Goal: Information Seeking & Learning: Find specific fact

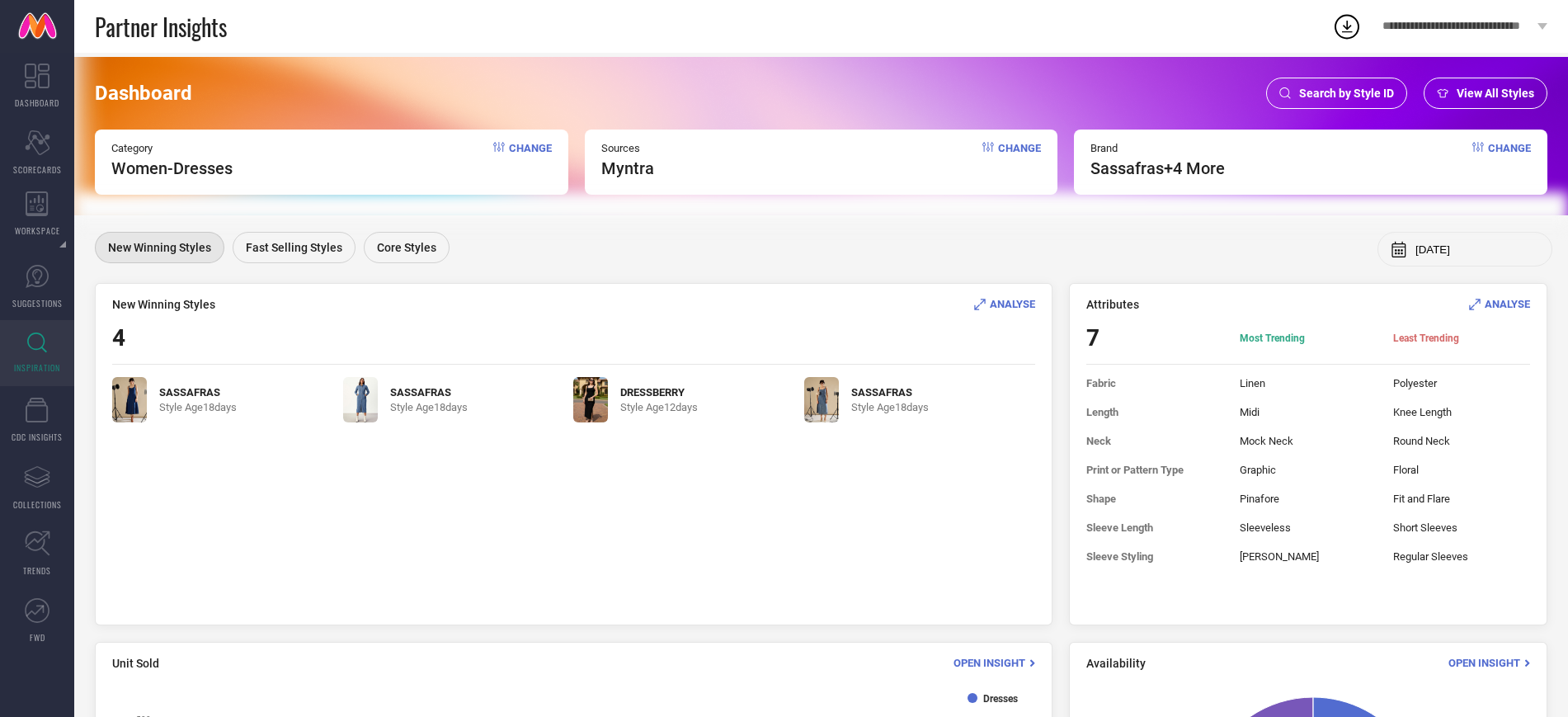
click at [1337, 89] on span "Search by Style ID" at bounding box center [1346, 93] width 95 height 13
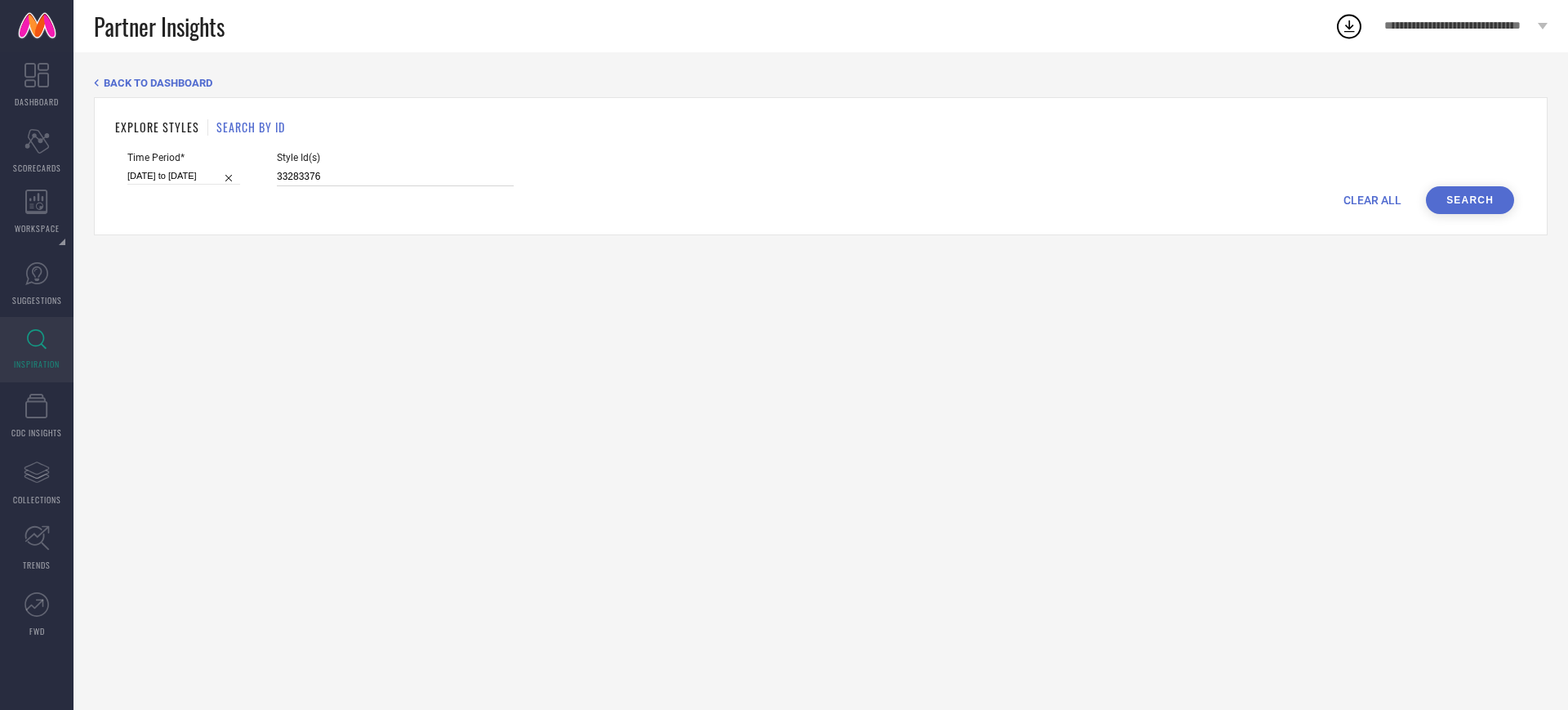
click at [393, 174] on input "33283376" at bounding box center [395, 176] width 237 height 19
click at [231, 175] on input at bounding box center [184, 175] width 113 height 17
select select "8"
select select "2025"
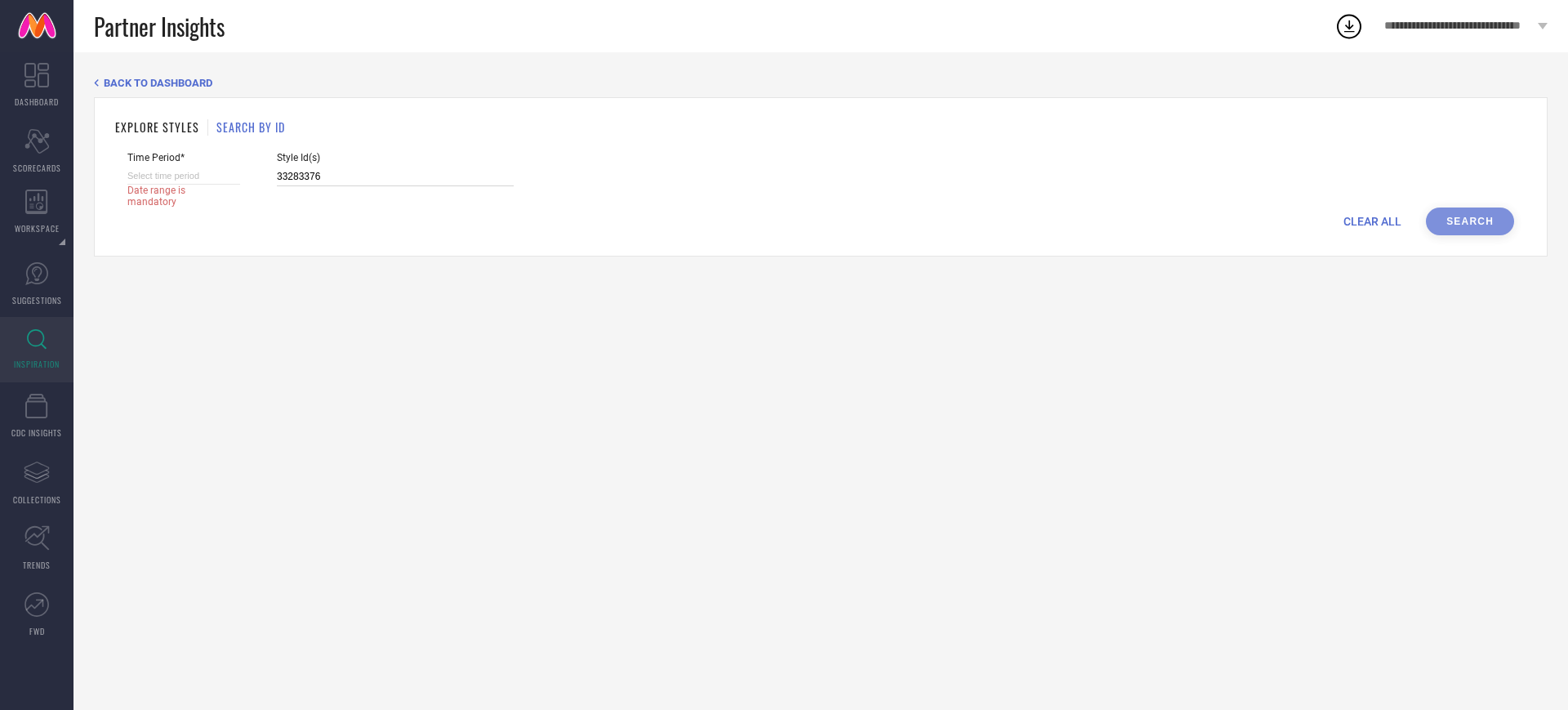
select select "9"
select select "2025"
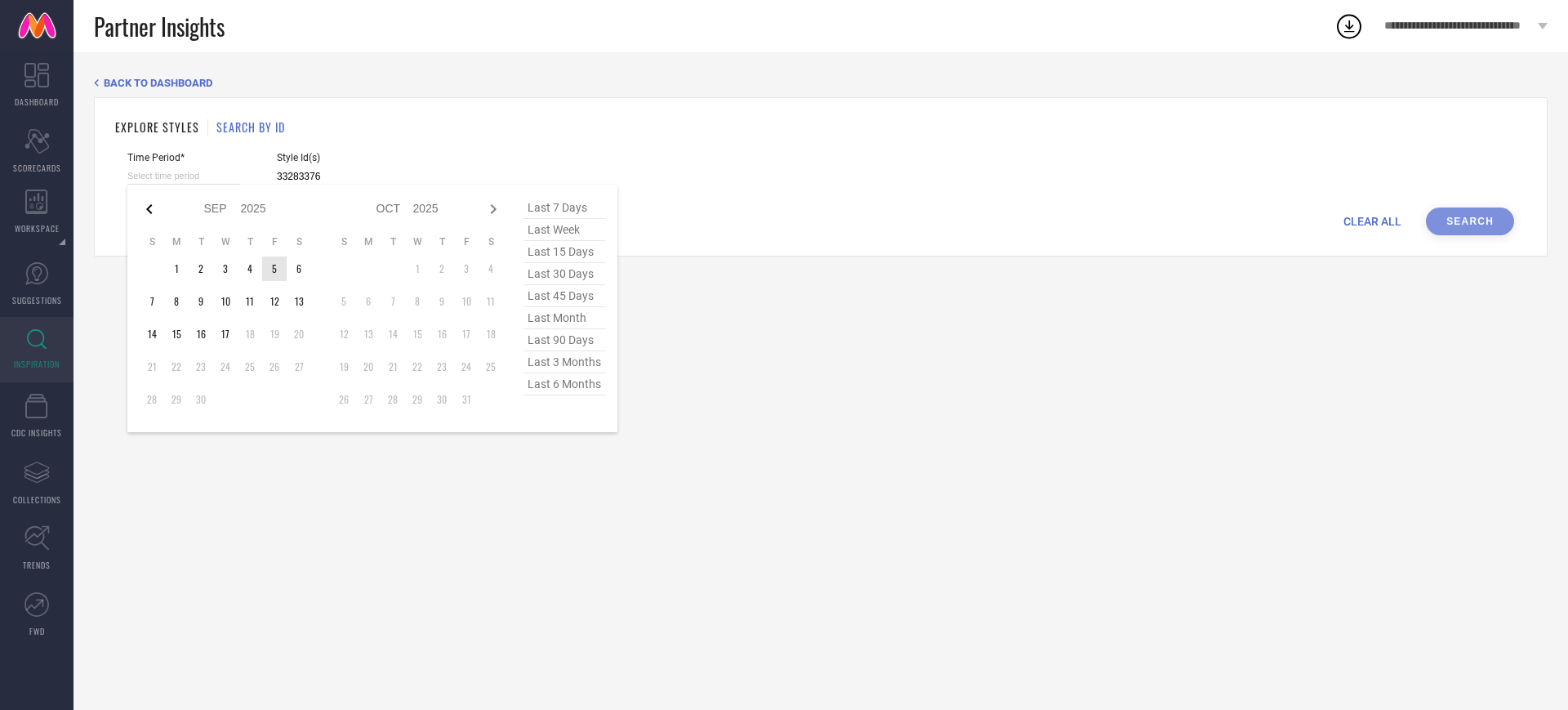
click at [150, 203] on icon at bounding box center [150, 209] width 20 height 20
select select "7"
select select "2025"
select select "8"
select select "2025"
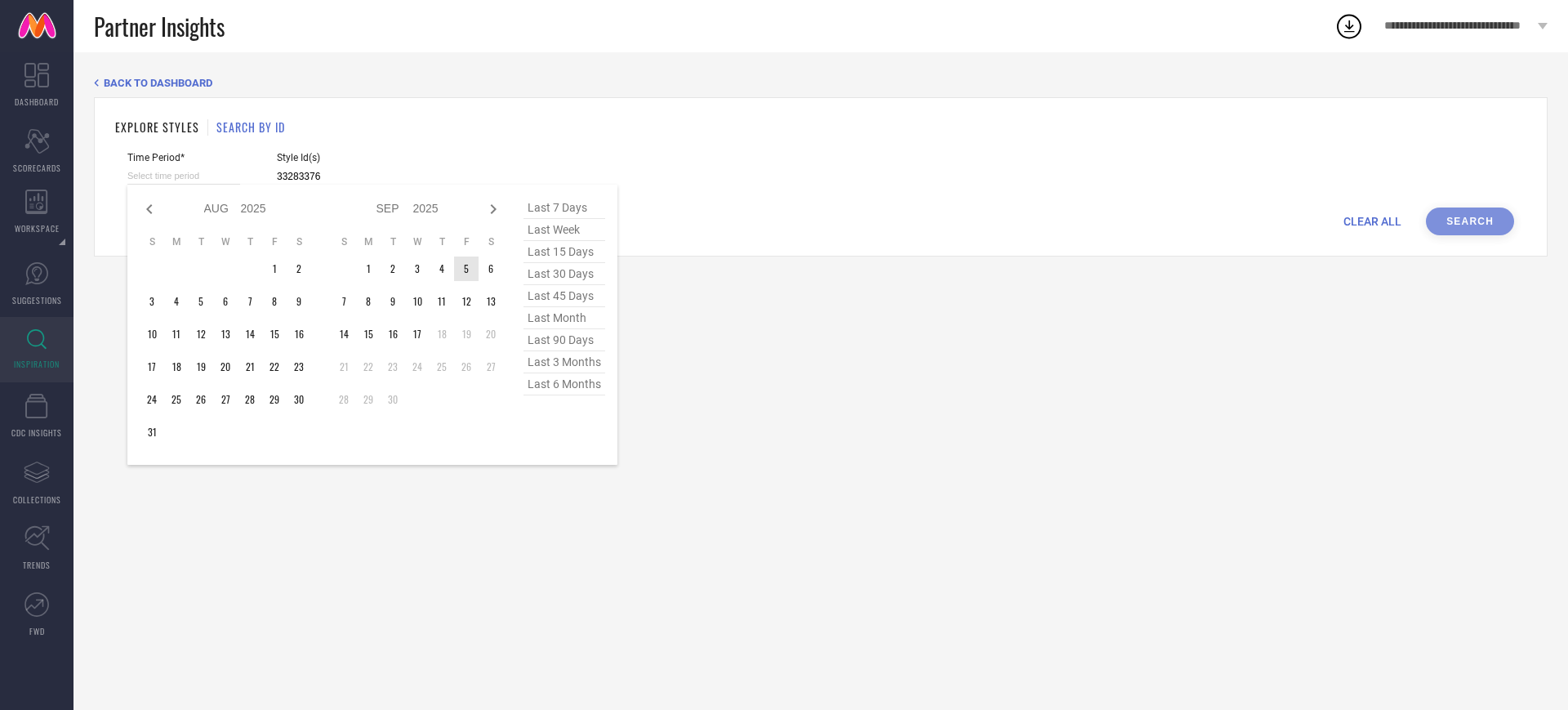
click at [150, 203] on icon at bounding box center [150, 209] width 20 height 20
select select "6"
select select "2025"
select select "7"
select select "2025"
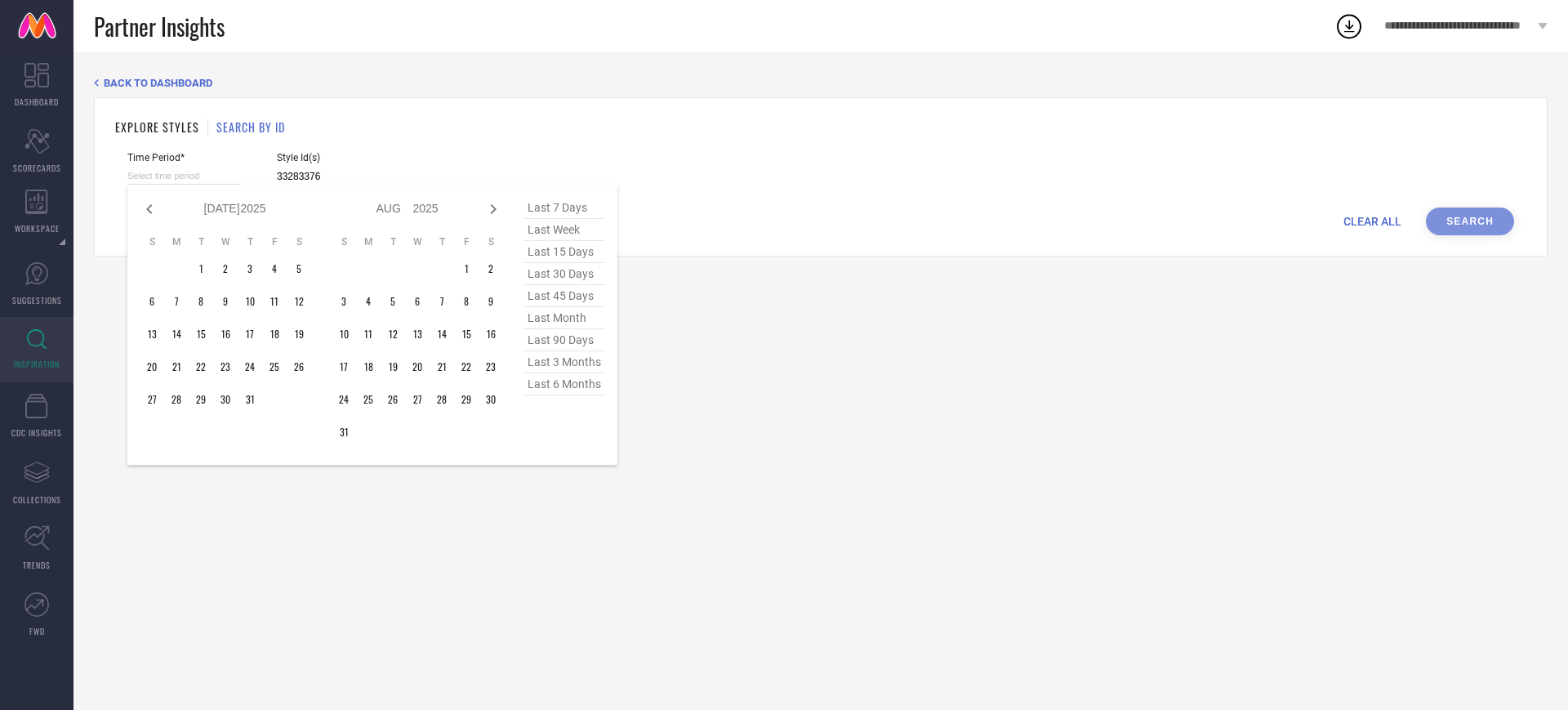
click at [150, 203] on icon at bounding box center [150, 209] width 20 height 20
select select "4"
select select "2025"
select select "5"
select select "2025"
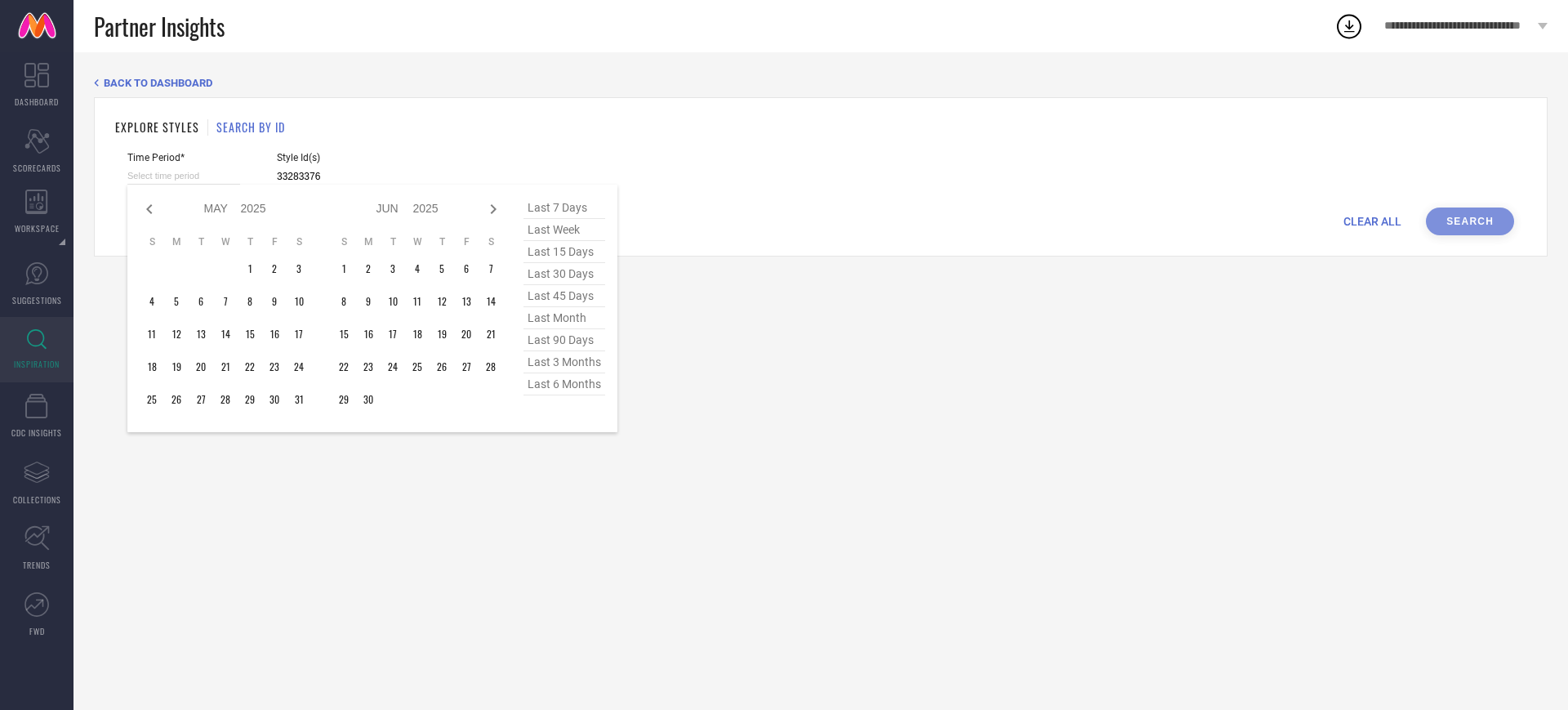
click at [150, 203] on icon at bounding box center [150, 209] width 20 height 20
select select "3"
select select "2025"
select select "4"
select select "2025"
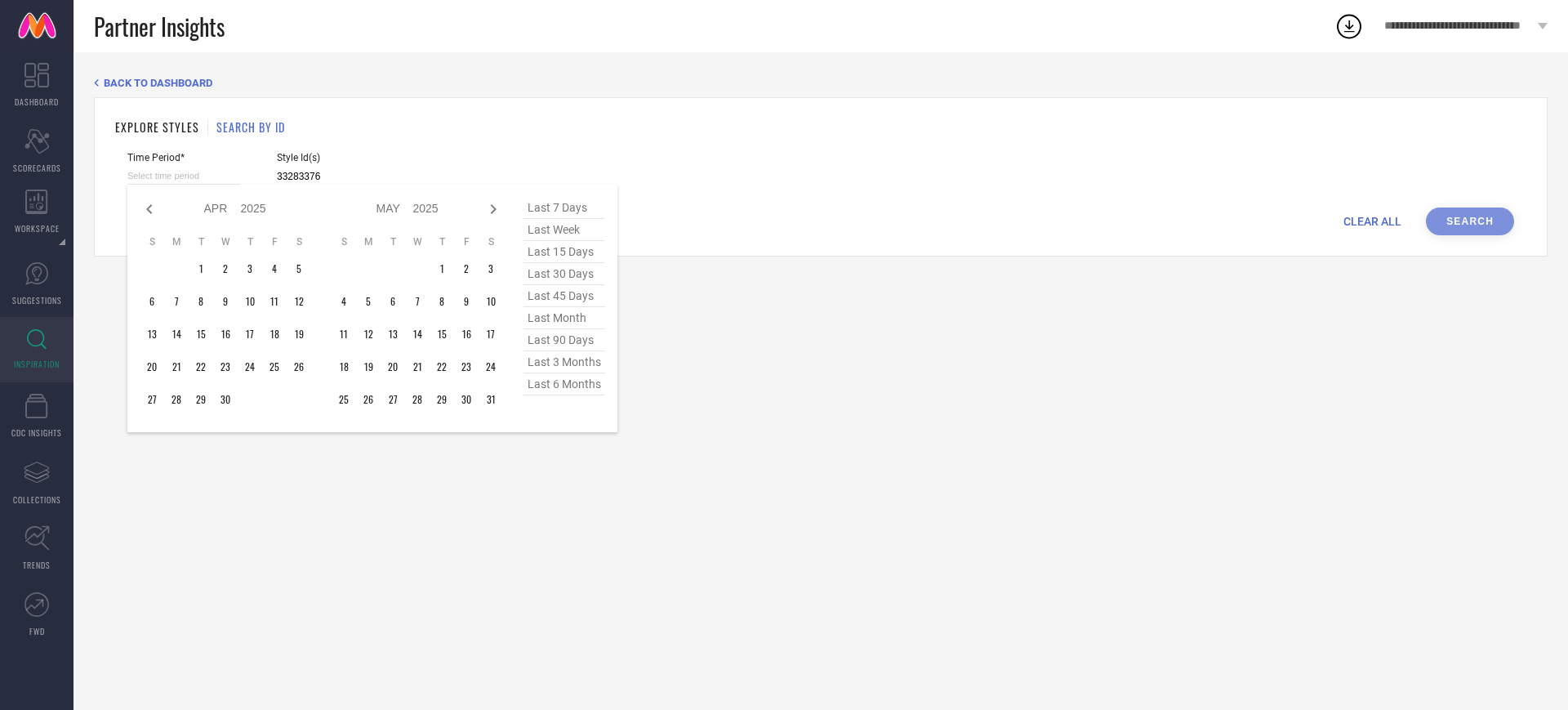
click at [150, 203] on icon at bounding box center [150, 209] width 20 height 20
select select "2"
select select "2025"
select select "3"
select select "2025"
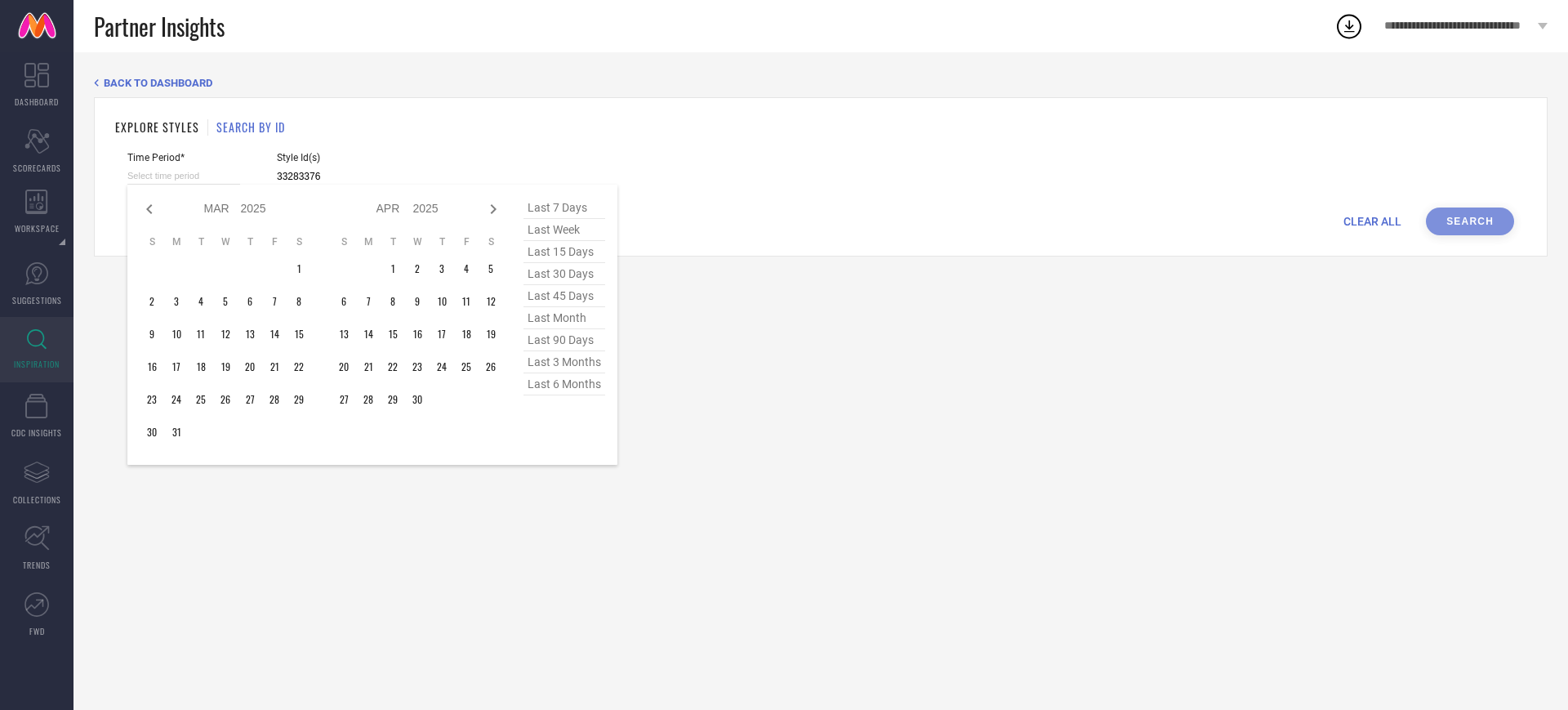
click at [150, 203] on icon at bounding box center [150, 209] width 20 height 20
select select "1"
select select "2025"
select select "2"
select select "2025"
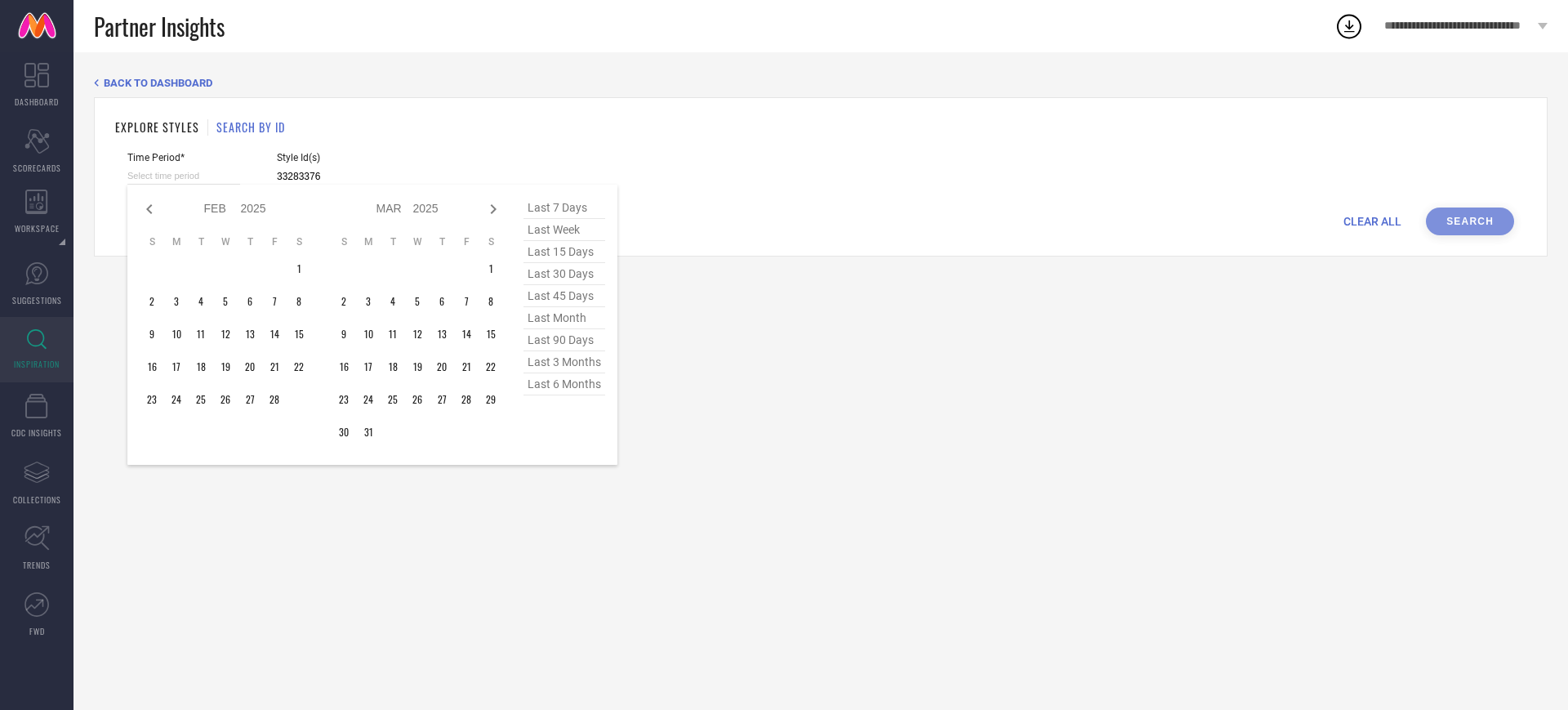
click at [150, 203] on icon at bounding box center [150, 209] width 20 height 20
select select "2025"
select select "1"
select select "2025"
type input "After [DATE]"
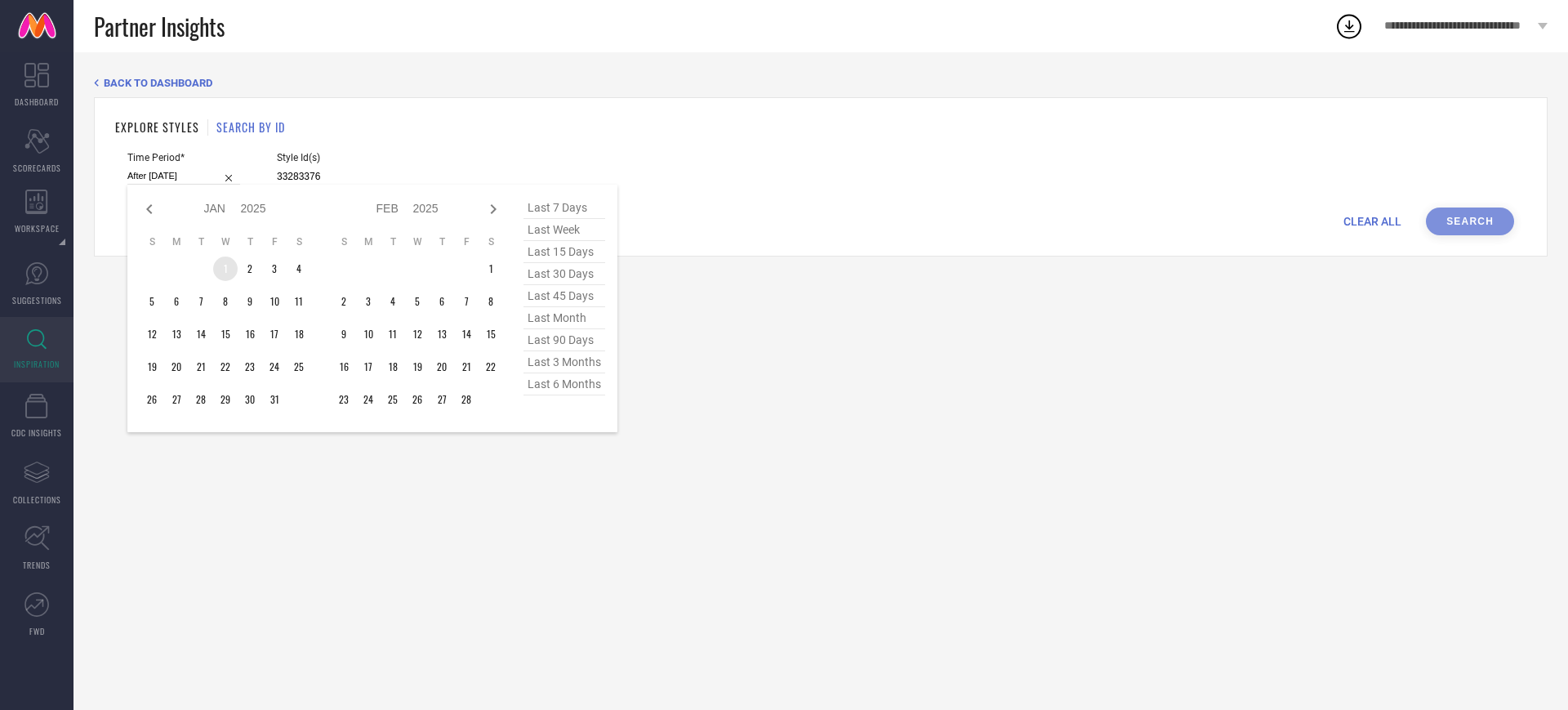
click at [229, 269] on td "1" at bounding box center [225, 268] width 25 height 25
click at [491, 207] on icon at bounding box center [493, 209] width 20 height 20
select select "1"
select select "2025"
select select "2"
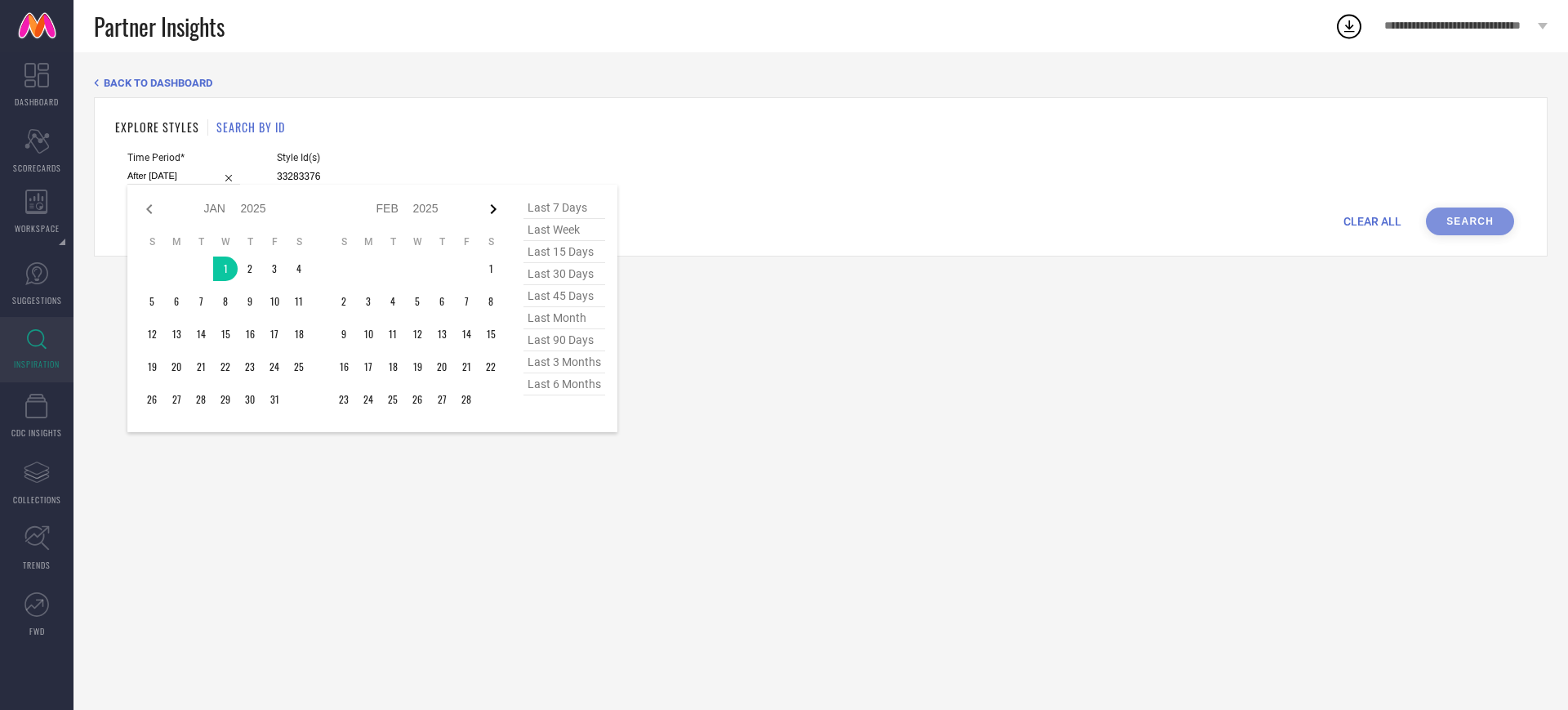
select select "2025"
click at [491, 207] on icon at bounding box center [493, 209] width 20 height 20
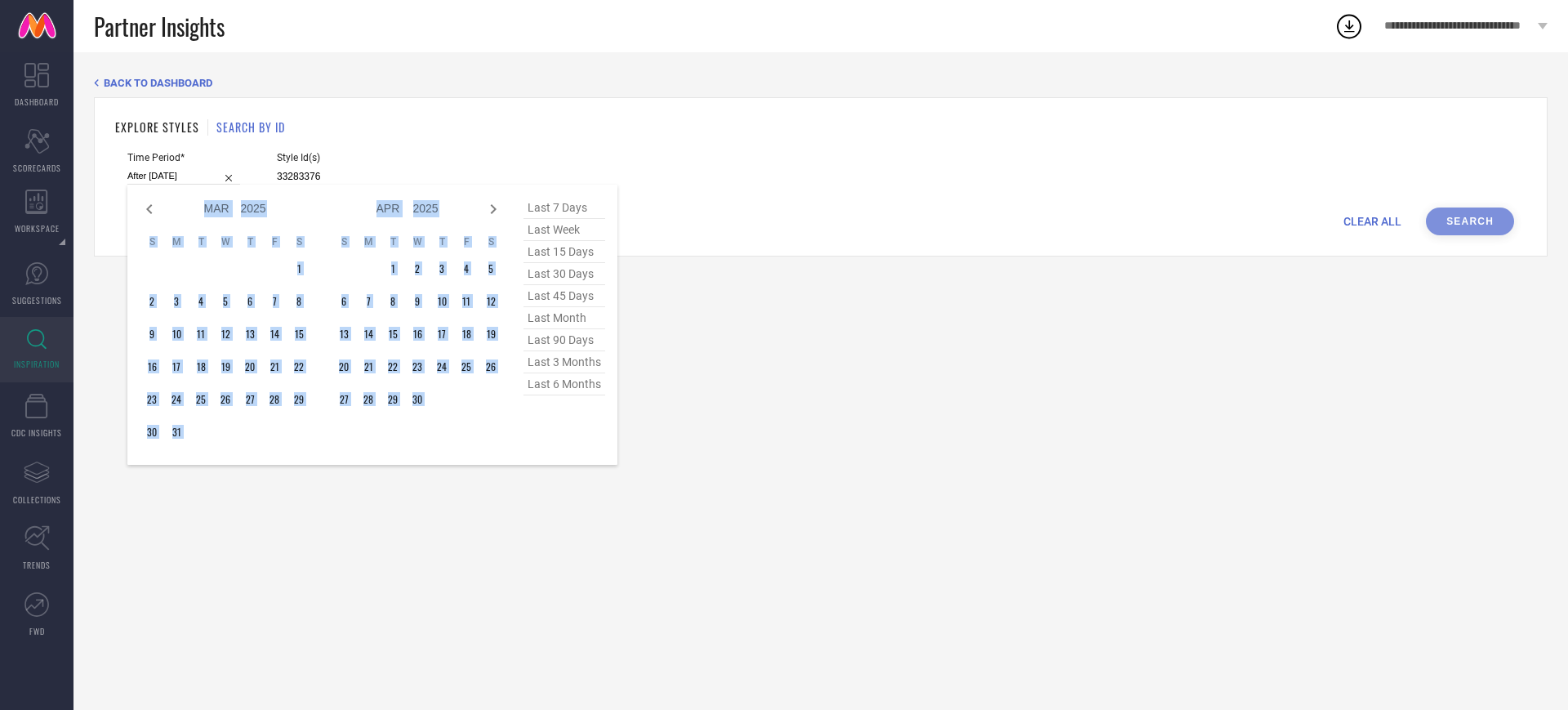
click at [491, 207] on icon at bounding box center [493, 209] width 20 height 20
select select "4"
select select "2025"
select select "5"
select select "2025"
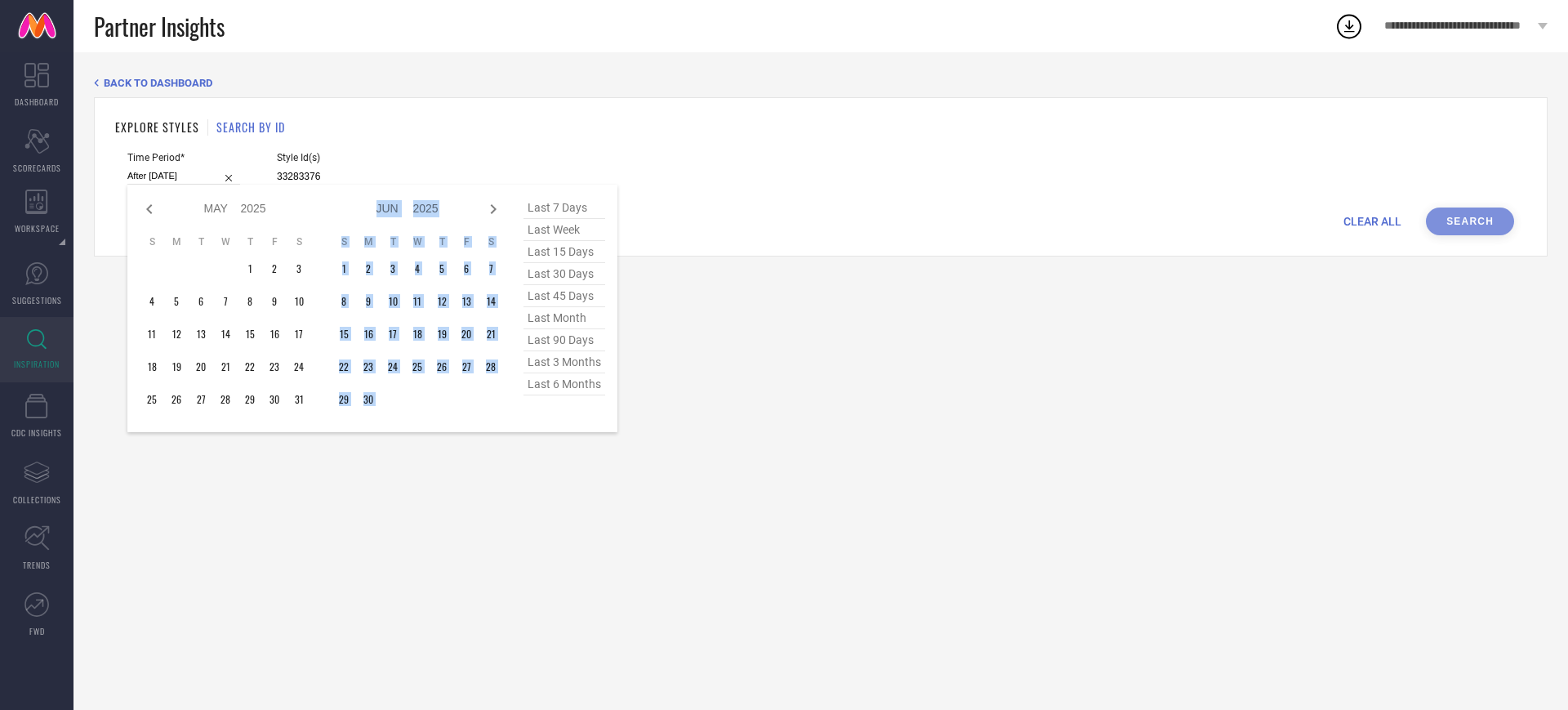
click at [491, 207] on icon at bounding box center [493, 209] width 20 height 20
select select "5"
select select "2025"
select select "6"
select select "2025"
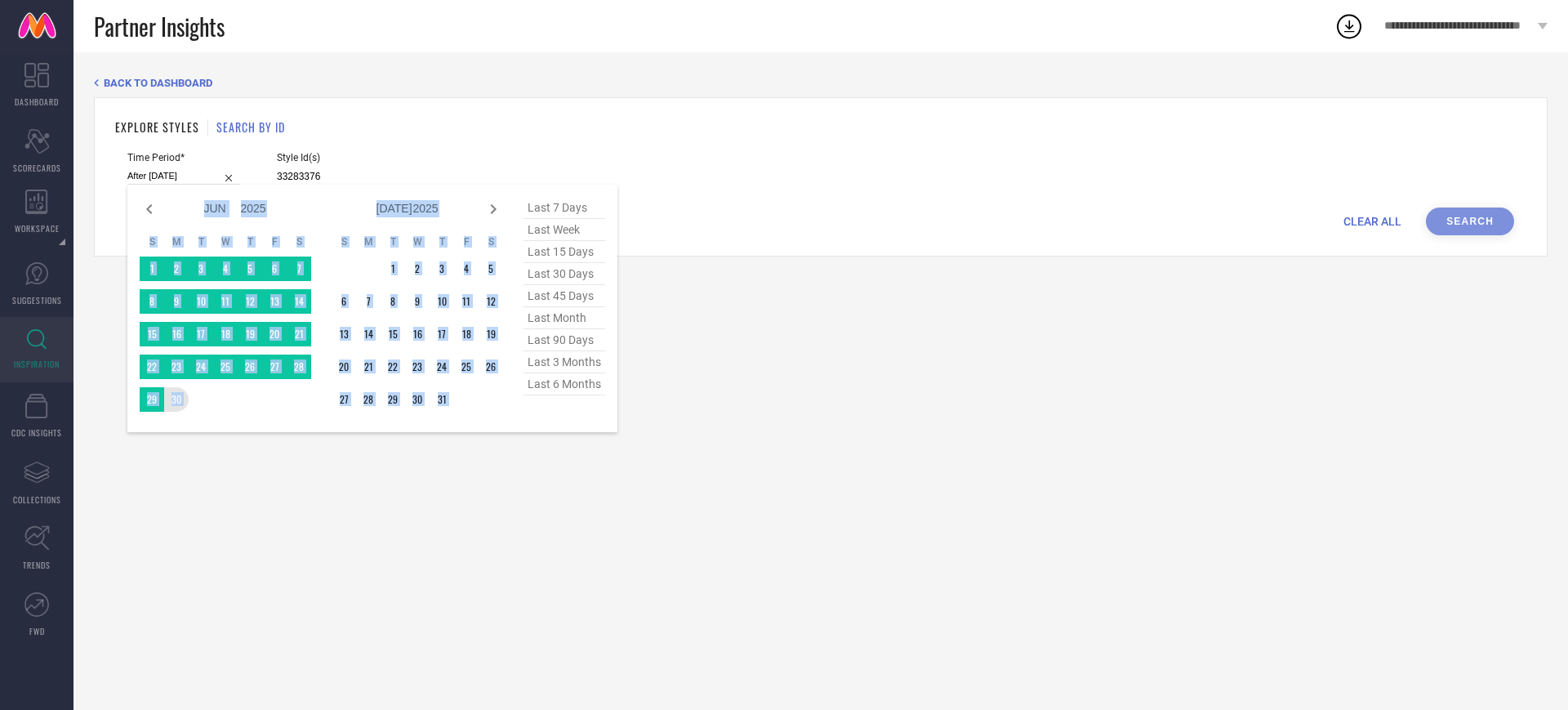
type input "[DATE] to [DATE]"
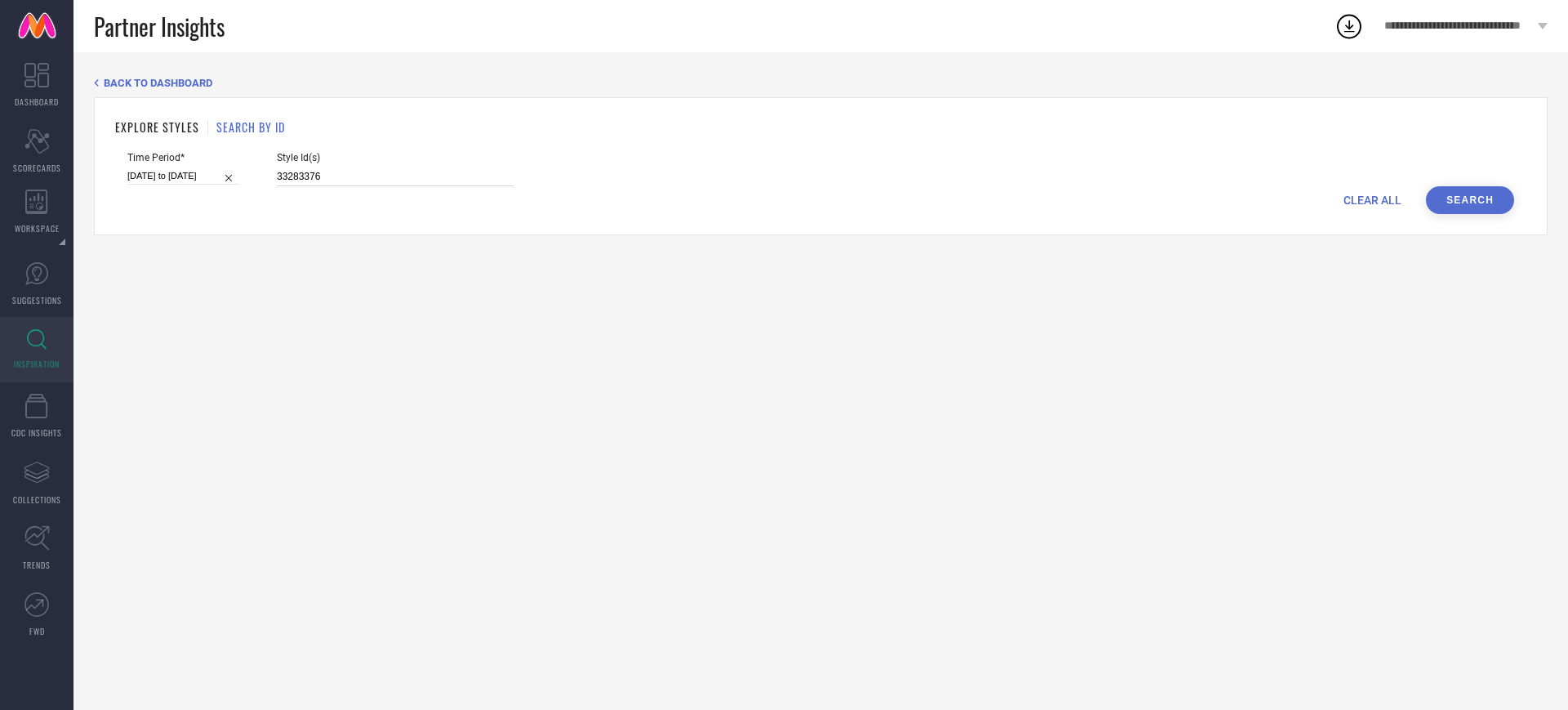
click at [346, 177] on input "33283376" at bounding box center [395, 176] width 237 height 19
paste input "1753418 34245032 33097120 2142770 24113210 13270164 26006962 26959458 25545852 …"
type input "1753418 34245032 33097120 2142770 24113210 13270164 26006962 26959458 25545852 …"
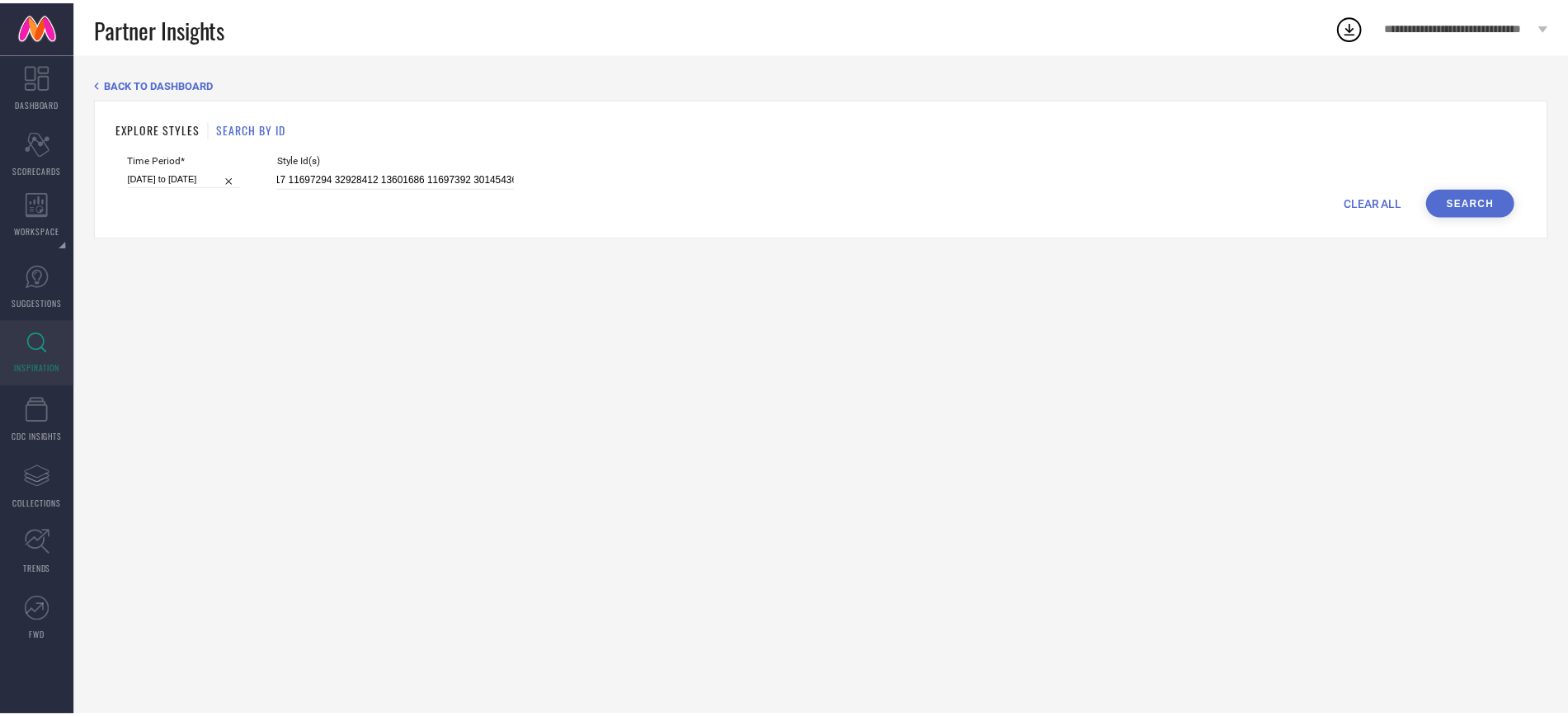
scroll to position [0, 0]
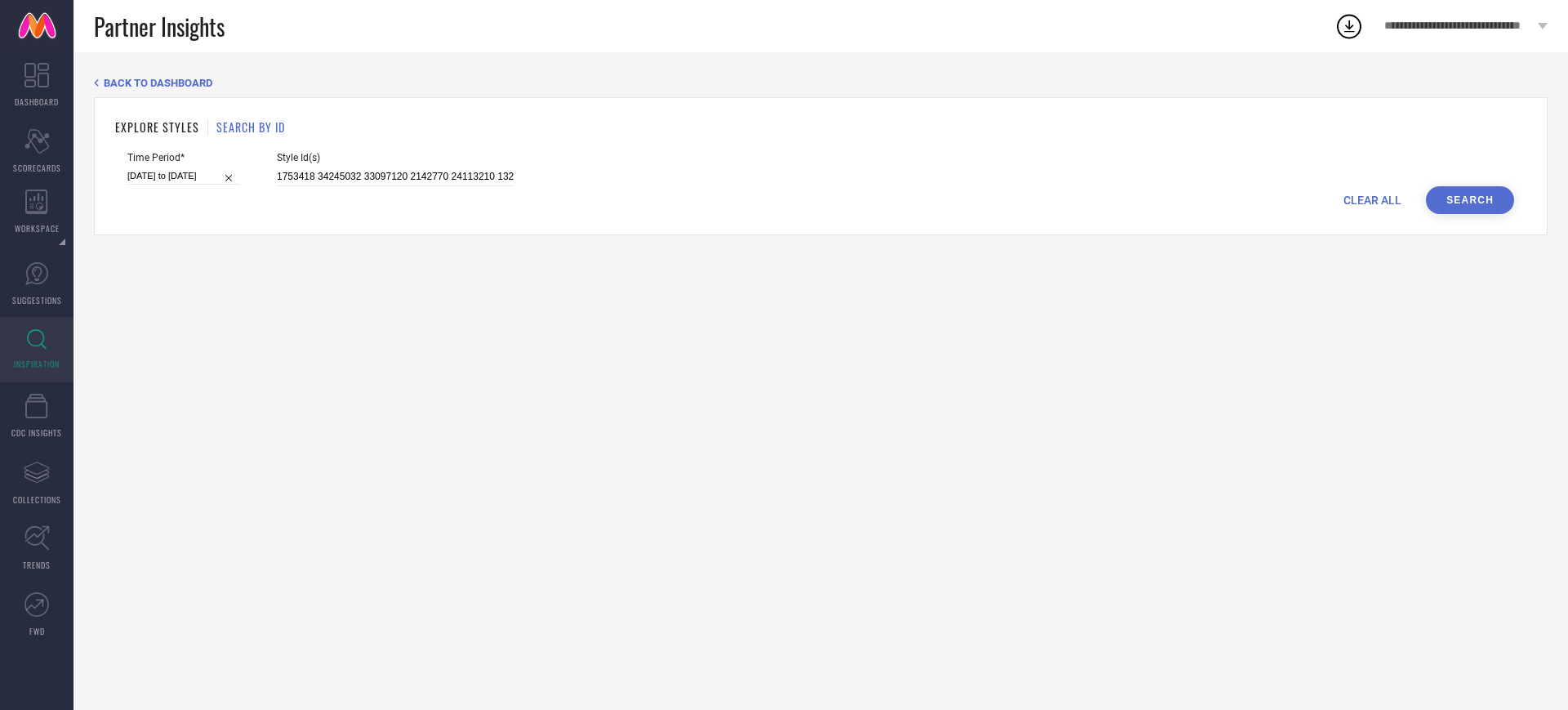
click at [1486, 204] on button "Search" at bounding box center [1470, 200] width 88 height 28
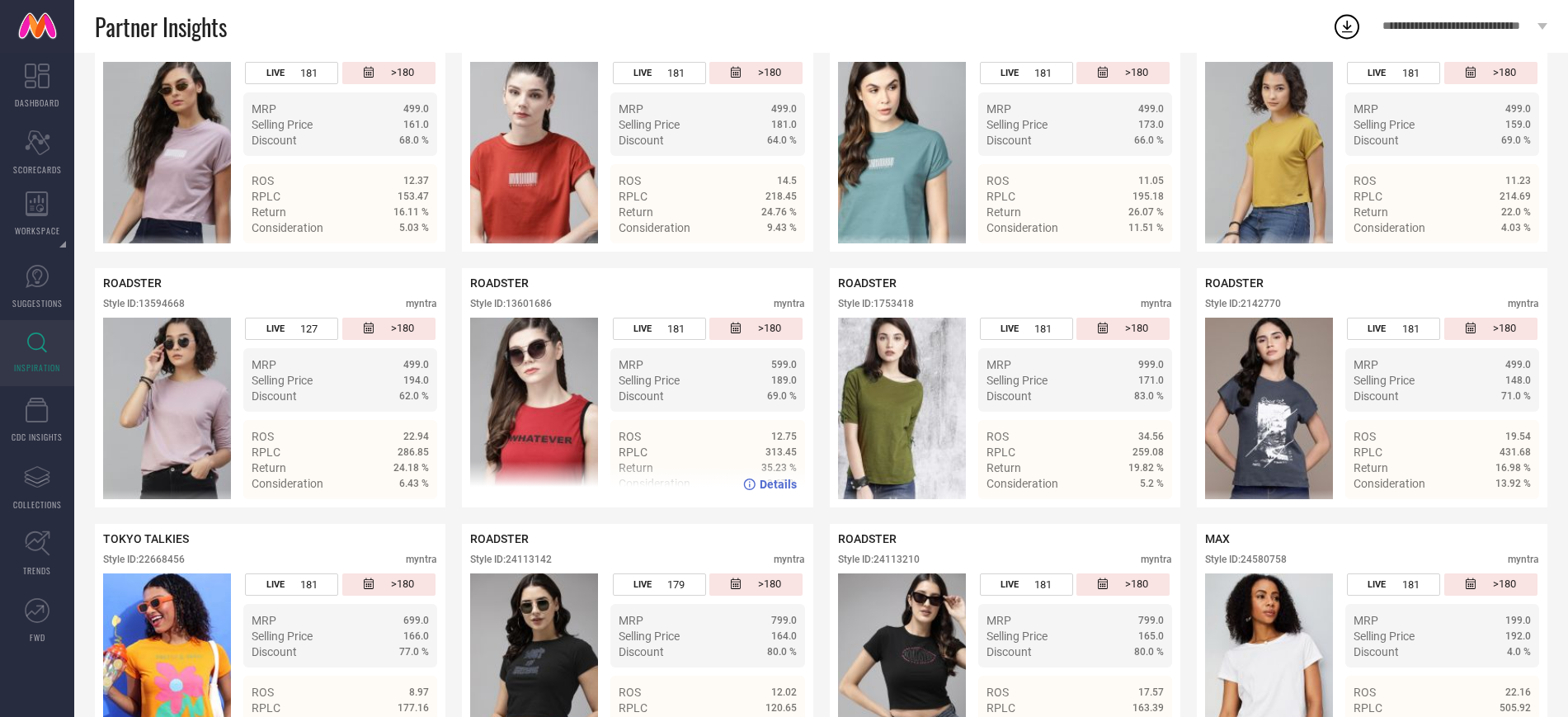
scroll to position [1080, 0]
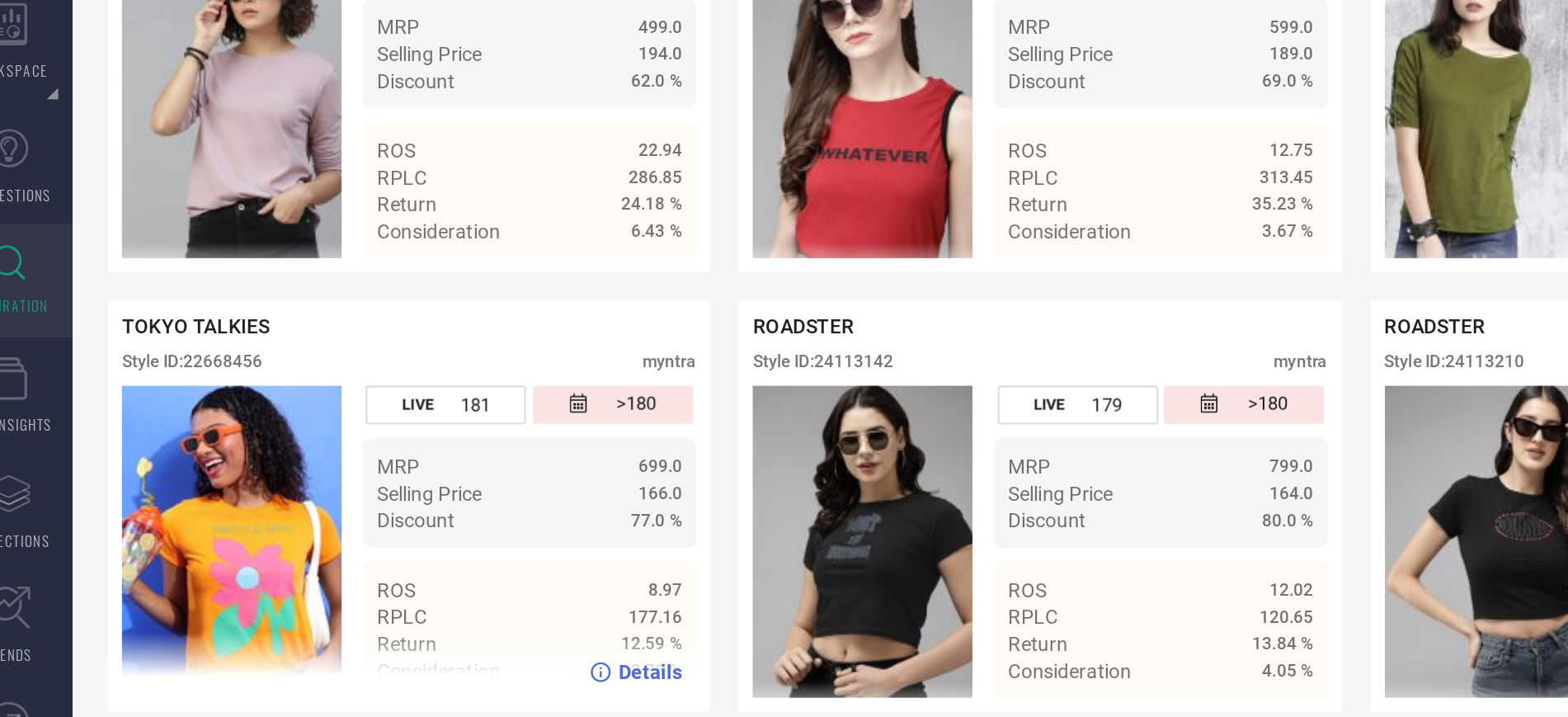
click at [171, 506] on img at bounding box center [166, 505] width 128 height 182
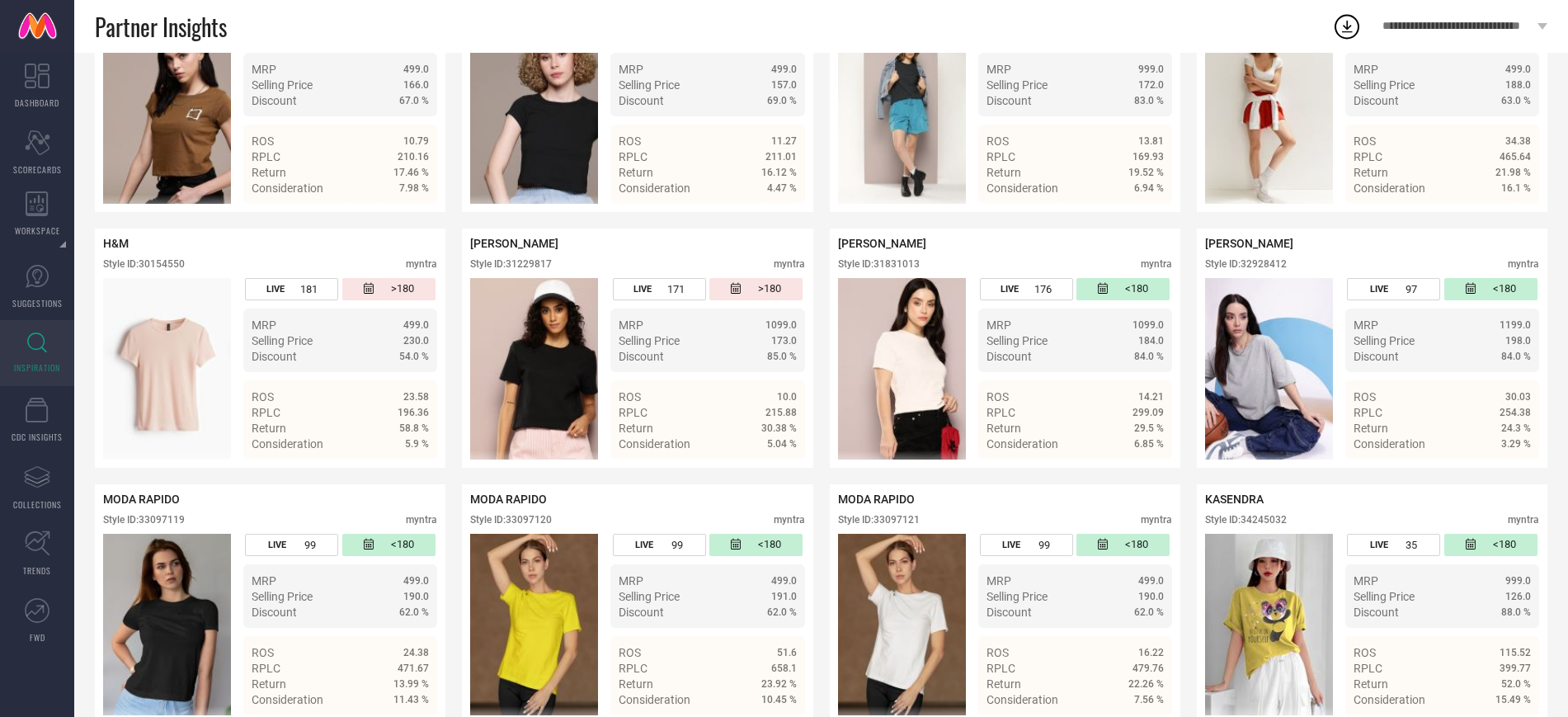
scroll to position [2239, 0]
click at [1273, 271] on div "Style ID: 32928412" at bounding box center [1246, 264] width 82 height 12
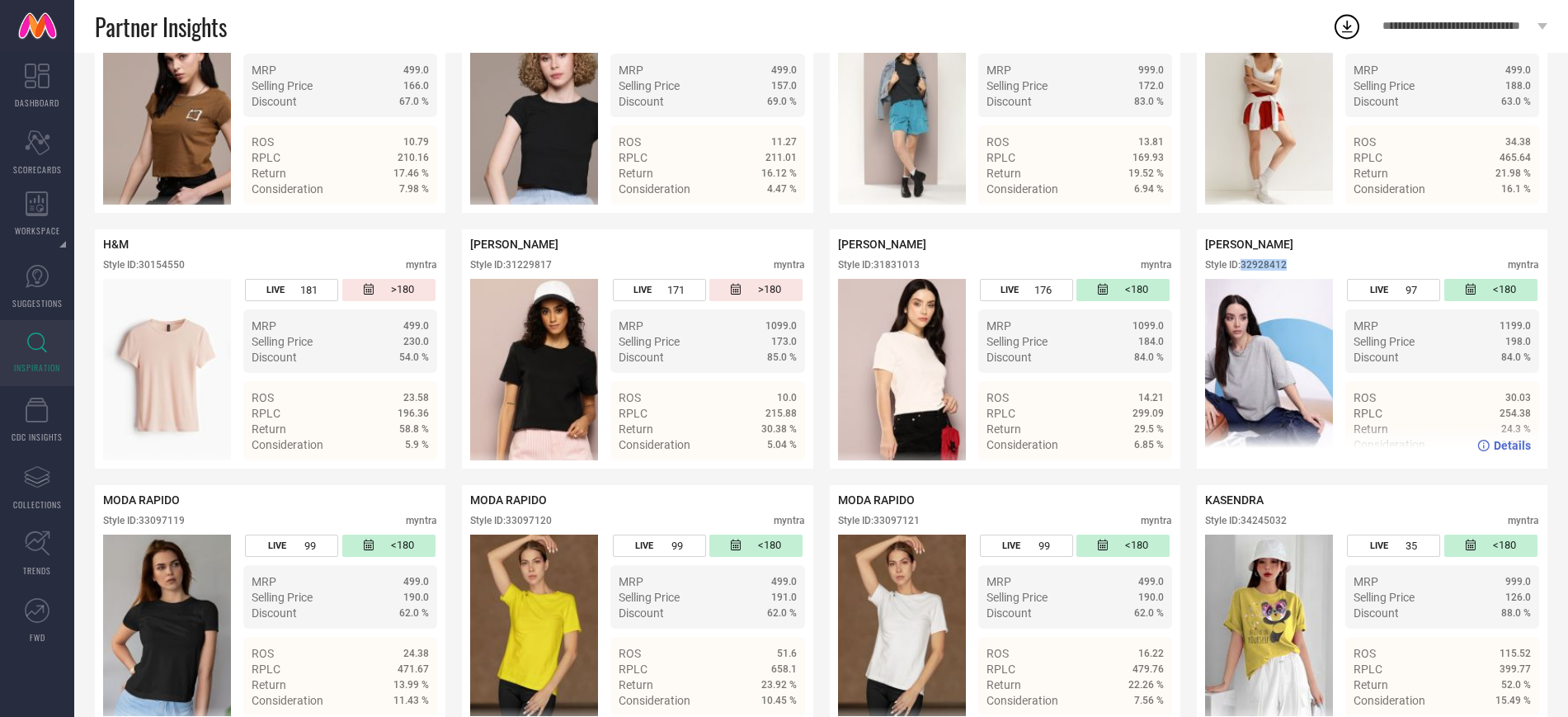
click at [1273, 271] on div "Style ID: 32928412" at bounding box center [1246, 264] width 82 height 12
copy div "32928412"
